Goal: Find specific page/section: Find specific page/section

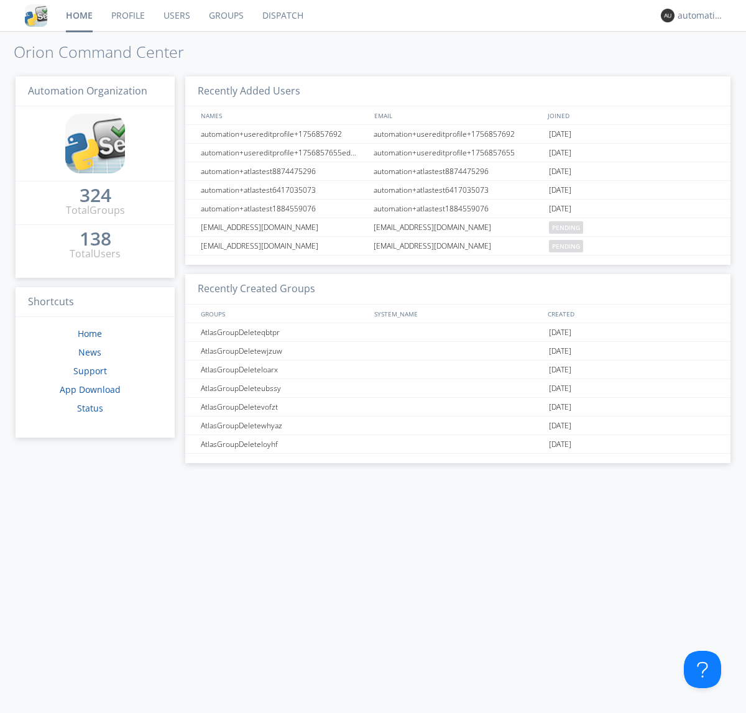
click at [282, 16] on link "Dispatch" at bounding box center [283, 15] width 60 height 31
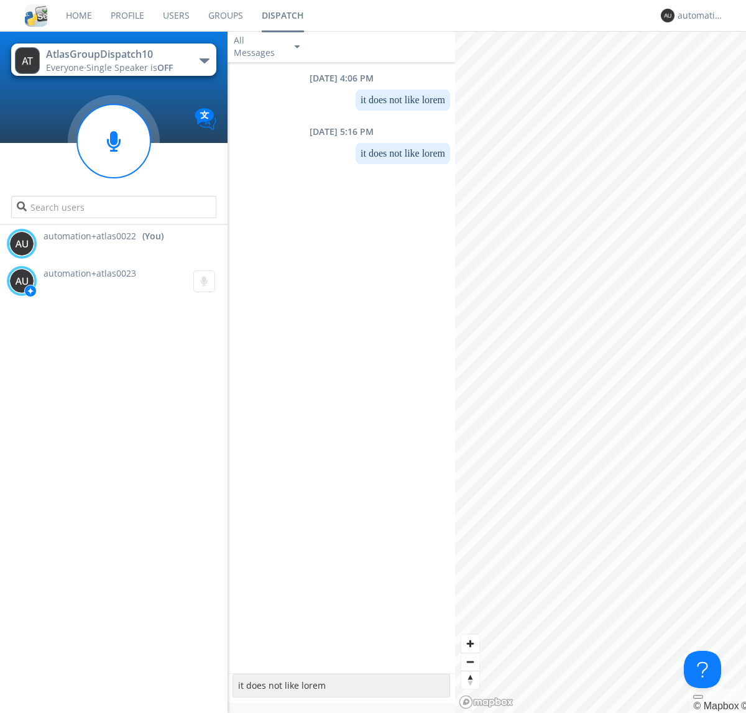
type textarea "it does not like lorem"
click at [697, 16] on div "automation+atlas0022" at bounding box center [701, 15] width 47 height 12
